Goal: Find contact information: Find contact information

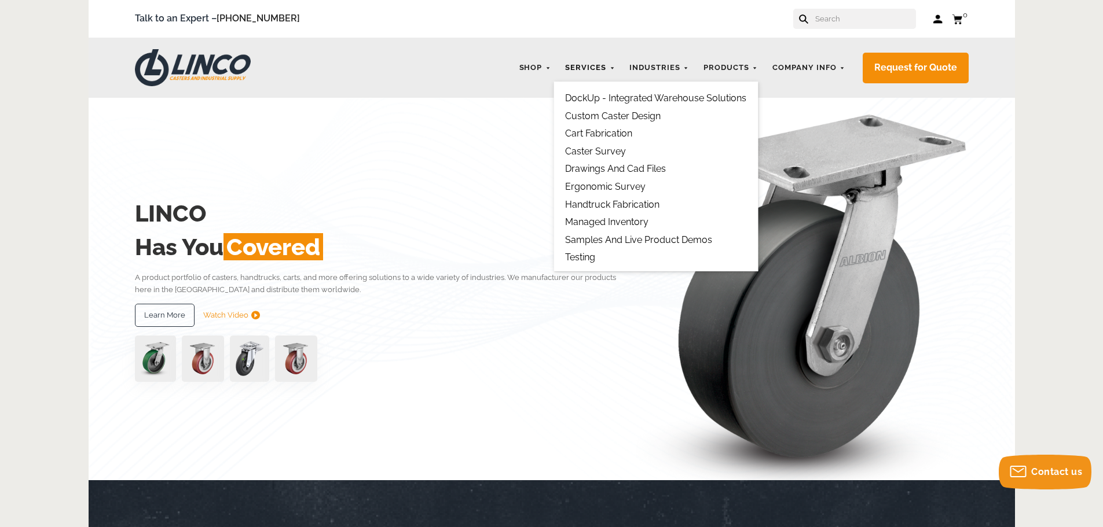
click at [596, 70] on link "Services" at bounding box center [589, 68] width 61 height 23
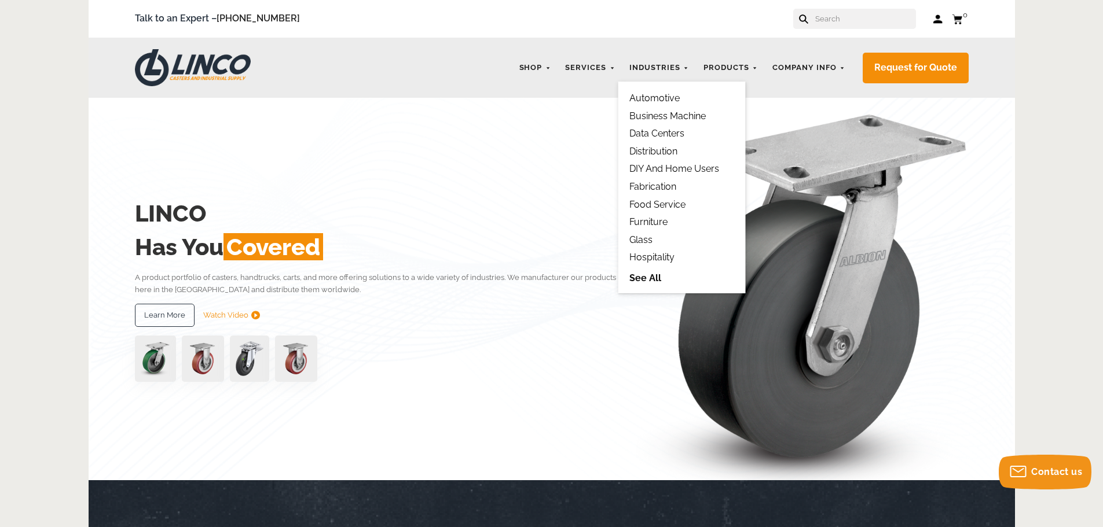
click at [645, 280] on link "See All" at bounding box center [681, 277] width 104 height 13
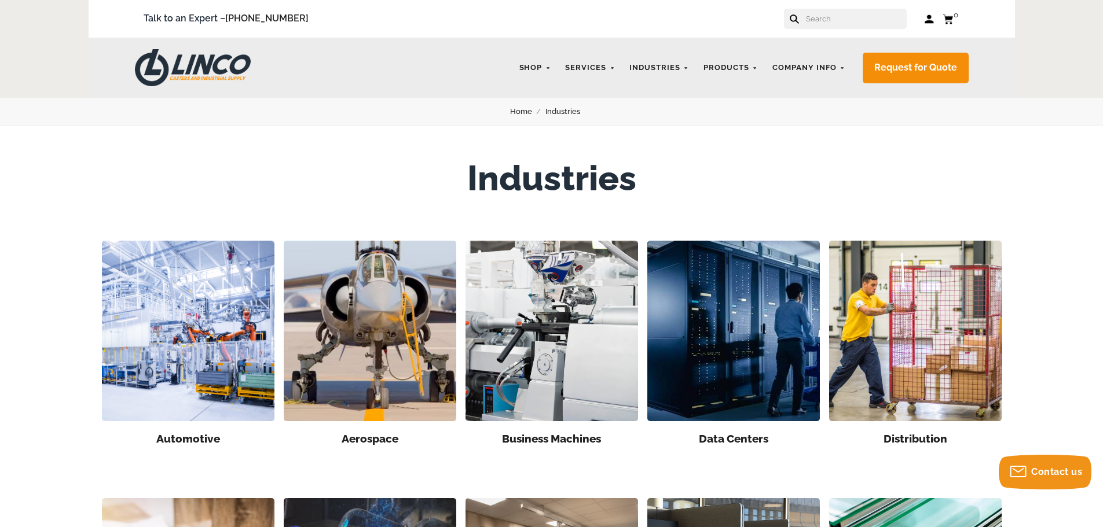
click at [214, 64] on img at bounding box center [193, 67] width 116 height 37
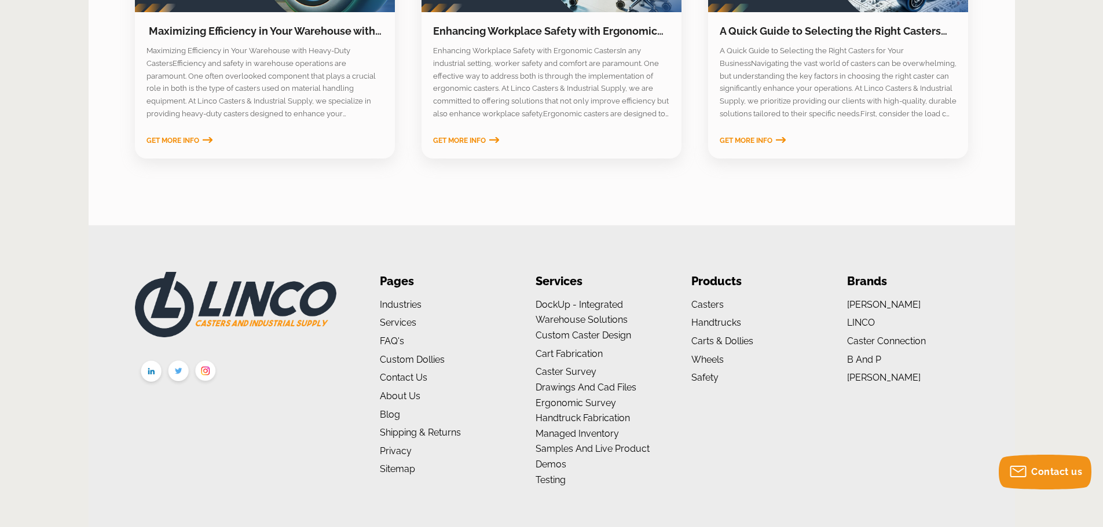
scroll to position [1910, 0]
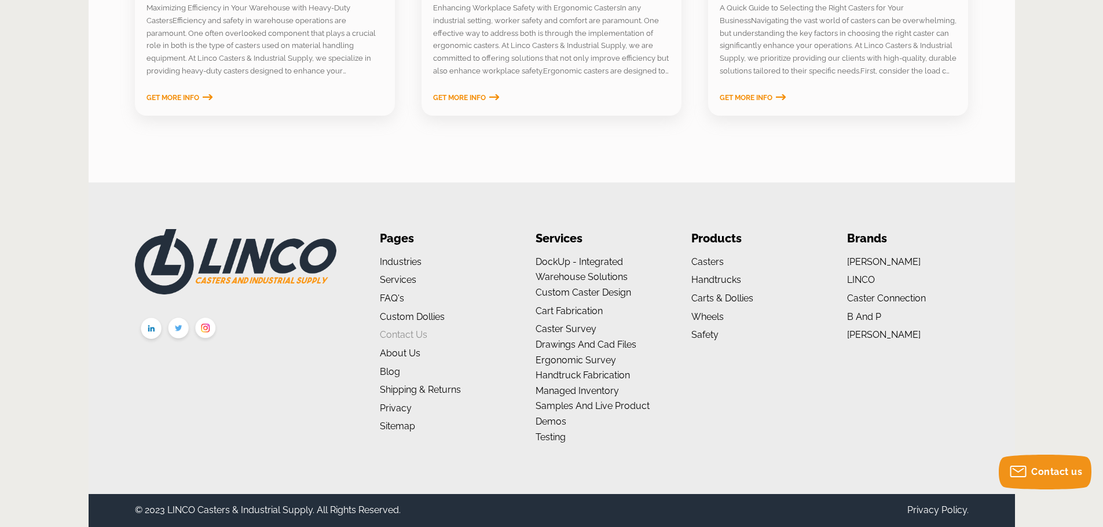
click at [395, 329] on link "Contact Us" at bounding box center [403, 334] width 47 height 11
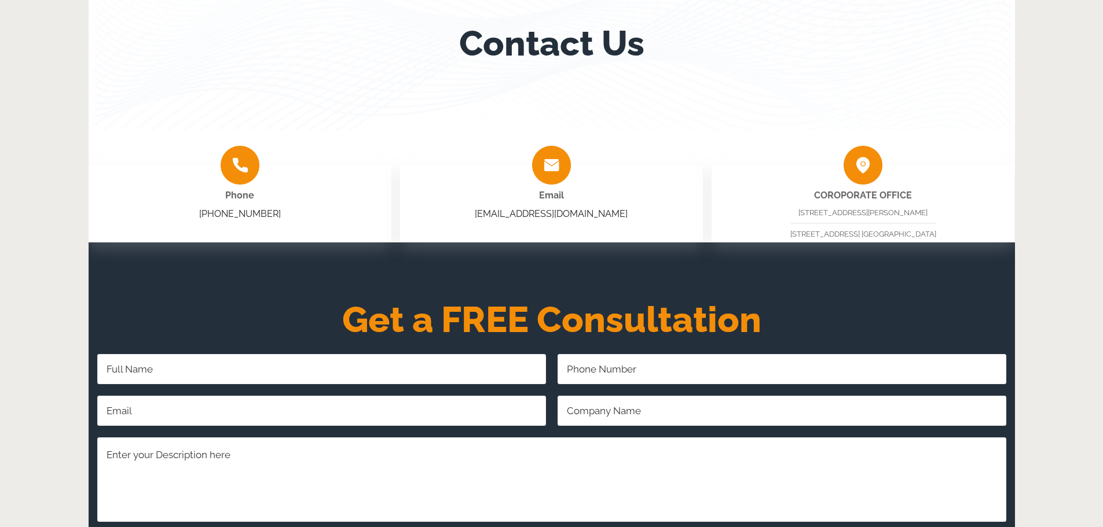
scroll to position [174, 0]
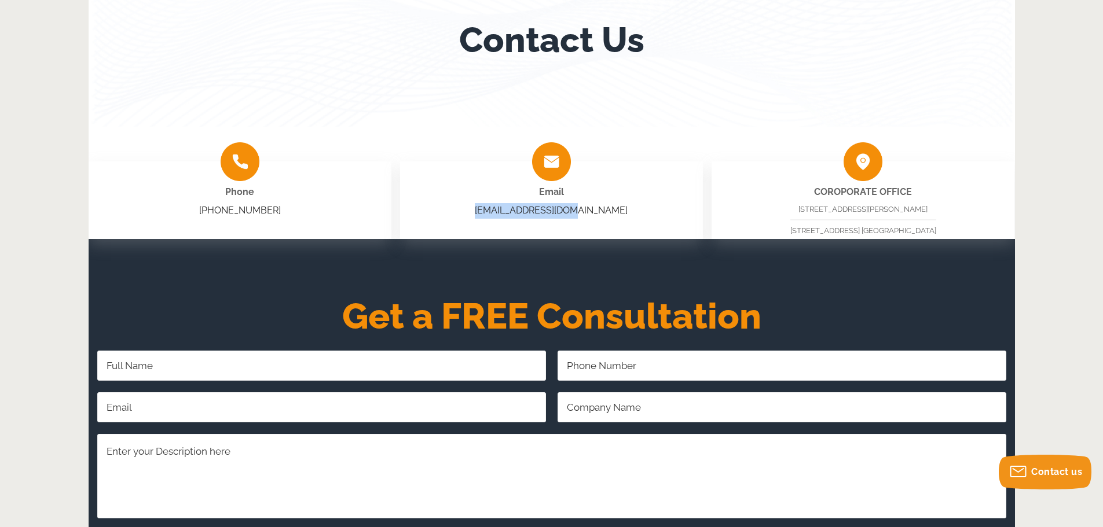
drag, startPoint x: 614, startPoint y: 214, endPoint x: 504, endPoint y: 216, distance: 110.0
click at [504, 216] on div "Email sales@shoplinco.com" at bounding box center [551, 200] width 303 height 78
